Goal: Information Seeking & Learning: Learn about a topic

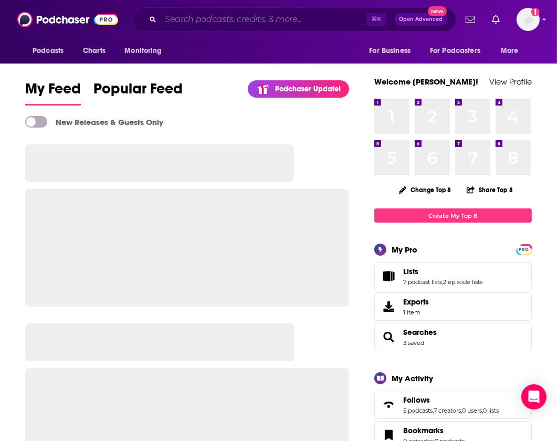
click at [226, 18] on input "Search podcasts, credits, & more..." at bounding box center [264, 19] width 206 height 17
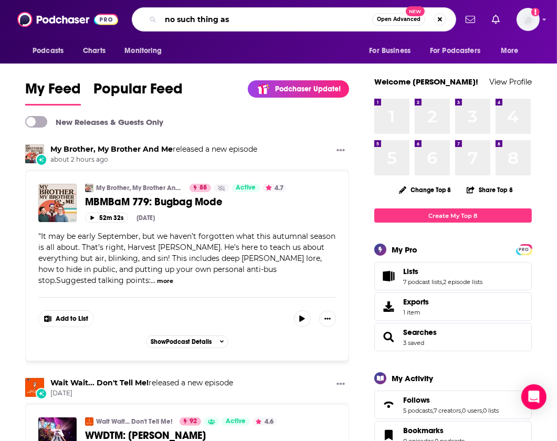
type input "no such thing as"
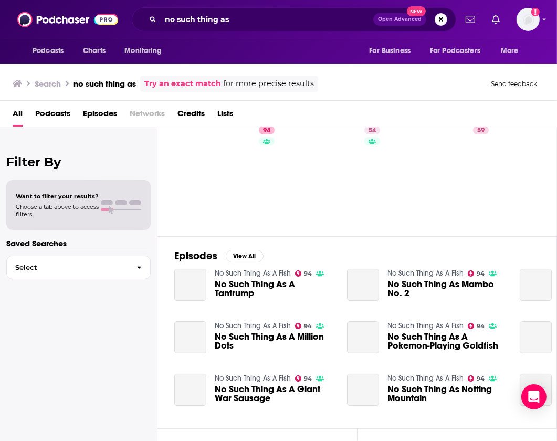
scroll to position [39, 0]
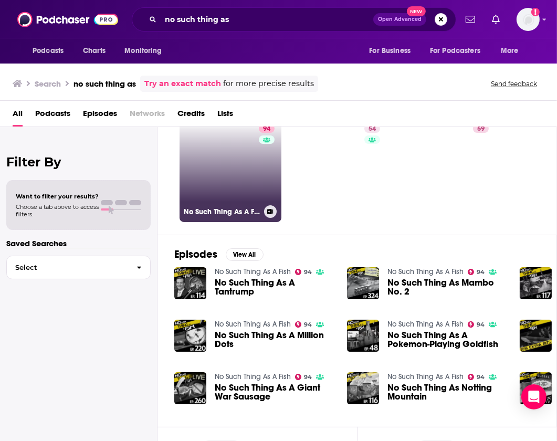
click at [219, 160] on link "94 No Such Thing As A Fish" at bounding box center [230, 171] width 102 height 102
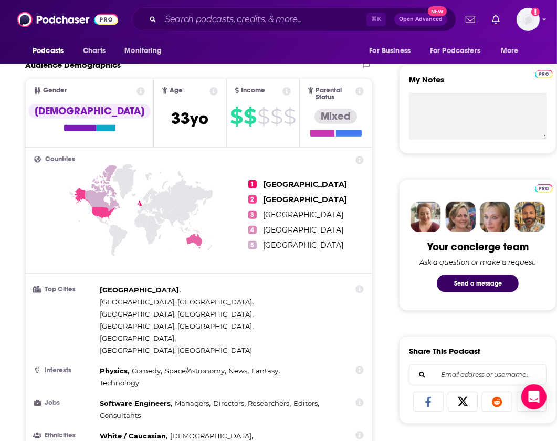
scroll to position [344, 1]
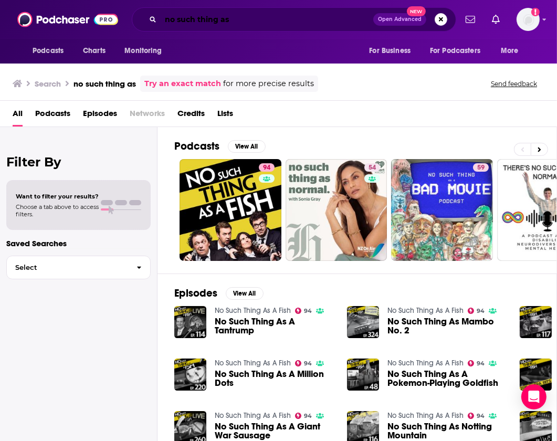
click at [258, 20] on input "no such thing as" at bounding box center [267, 19] width 213 height 17
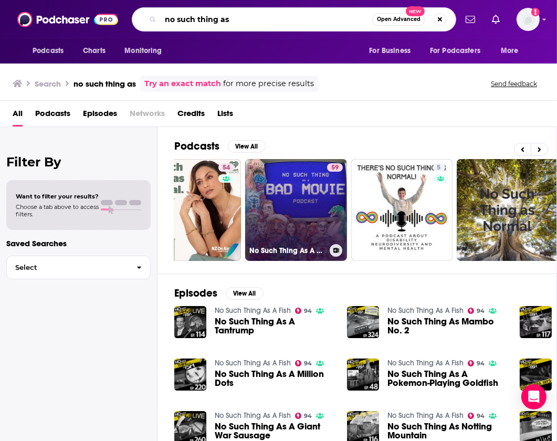
scroll to position [0, 168]
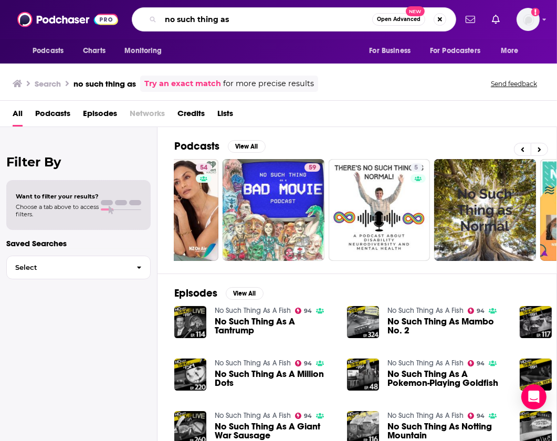
click at [263, 19] on input "no such thing as" at bounding box center [266, 19] width 211 height 17
type input "no such thing"
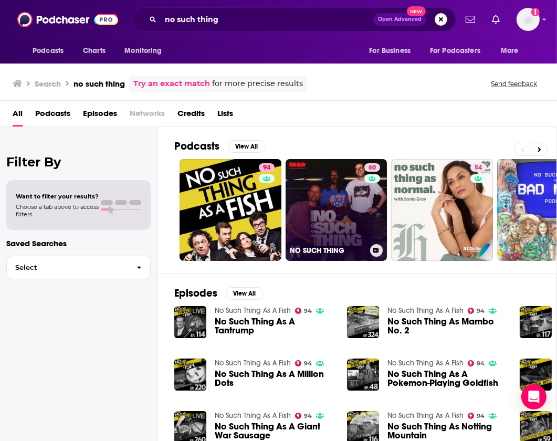
click at [326, 188] on link "60 NO SUCH THING" at bounding box center [336, 210] width 102 height 102
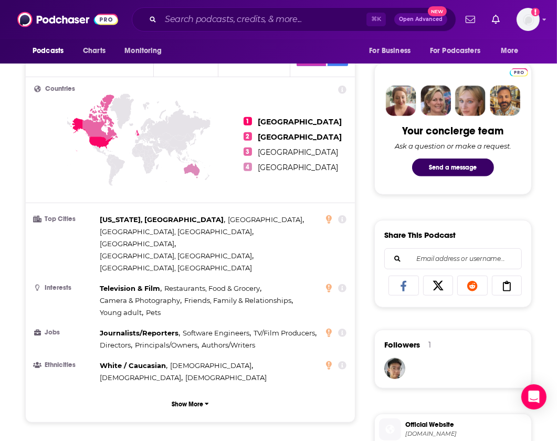
scroll to position [478, 4]
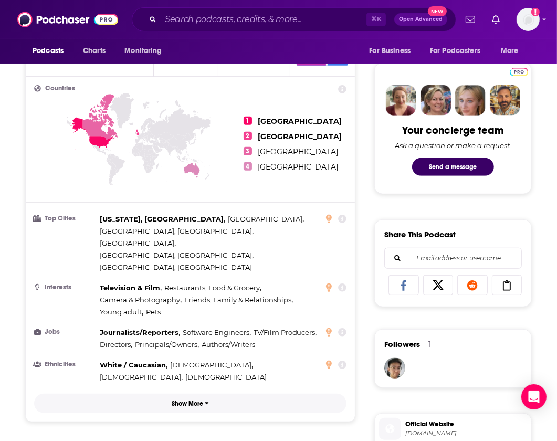
click at [187, 394] on button "Show More" at bounding box center [190, 403] width 312 height 19
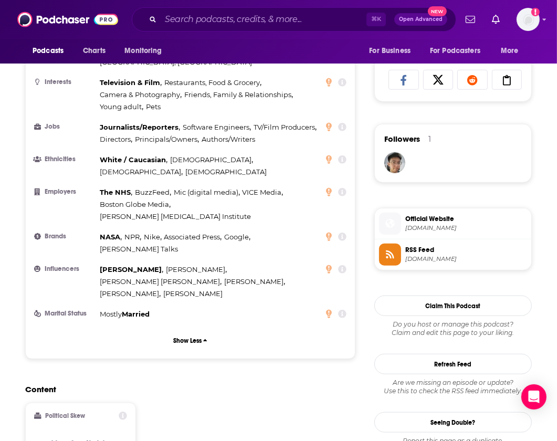
scroll to position [678, 4]
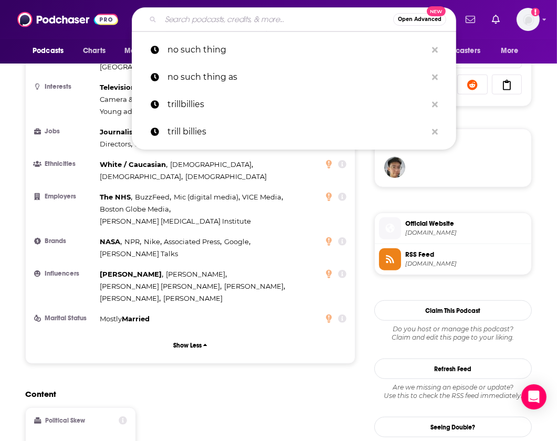
click at [228, 15] on input "Search podcasts, credits, & more..." at bounding box center [277, 19] width 232 height 17
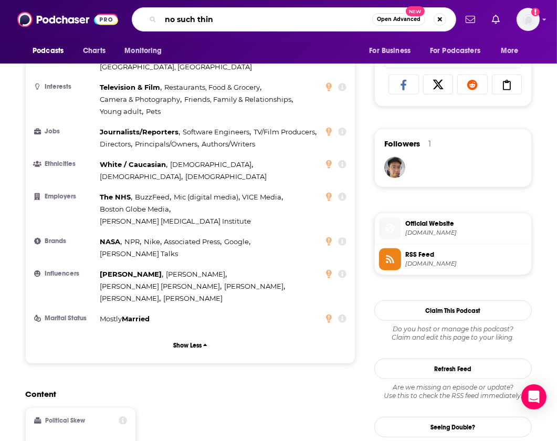
type input "no such thing"
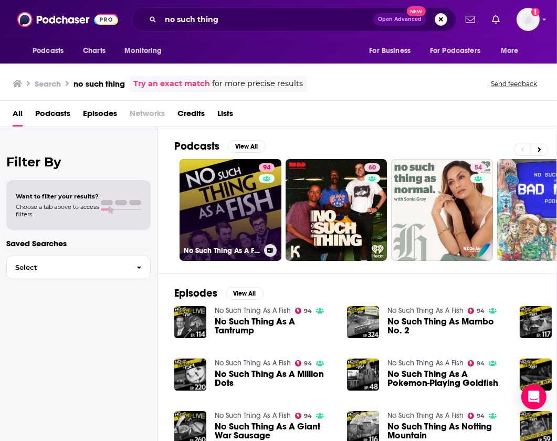
click at [207, 229] on link "94 No Such Thing As A Fish" at bounding box center [230, 210] width 102 height 102
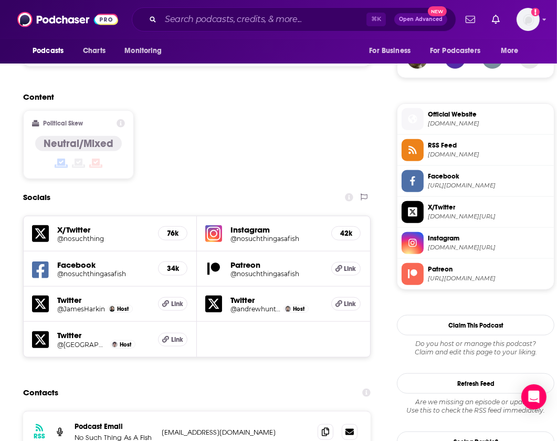
scroll to position [787, 3]
click at [269, 225] on h5 "Instagram" at bounding box center [276, 230] width 92 height 10
click at [221, 225] on img at bounding box center [213, 233] width 17 height 17
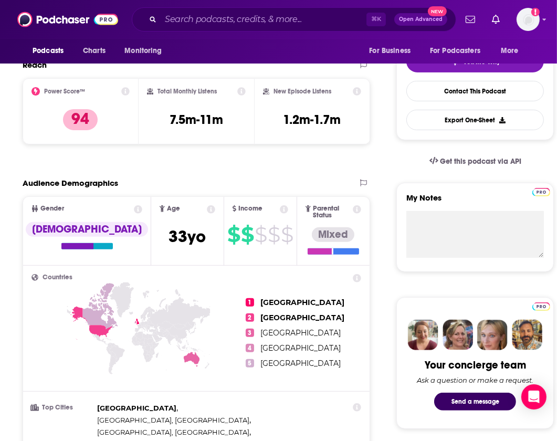
scroll to position [242, 3]
